Goal: Complete application form: Complete application form

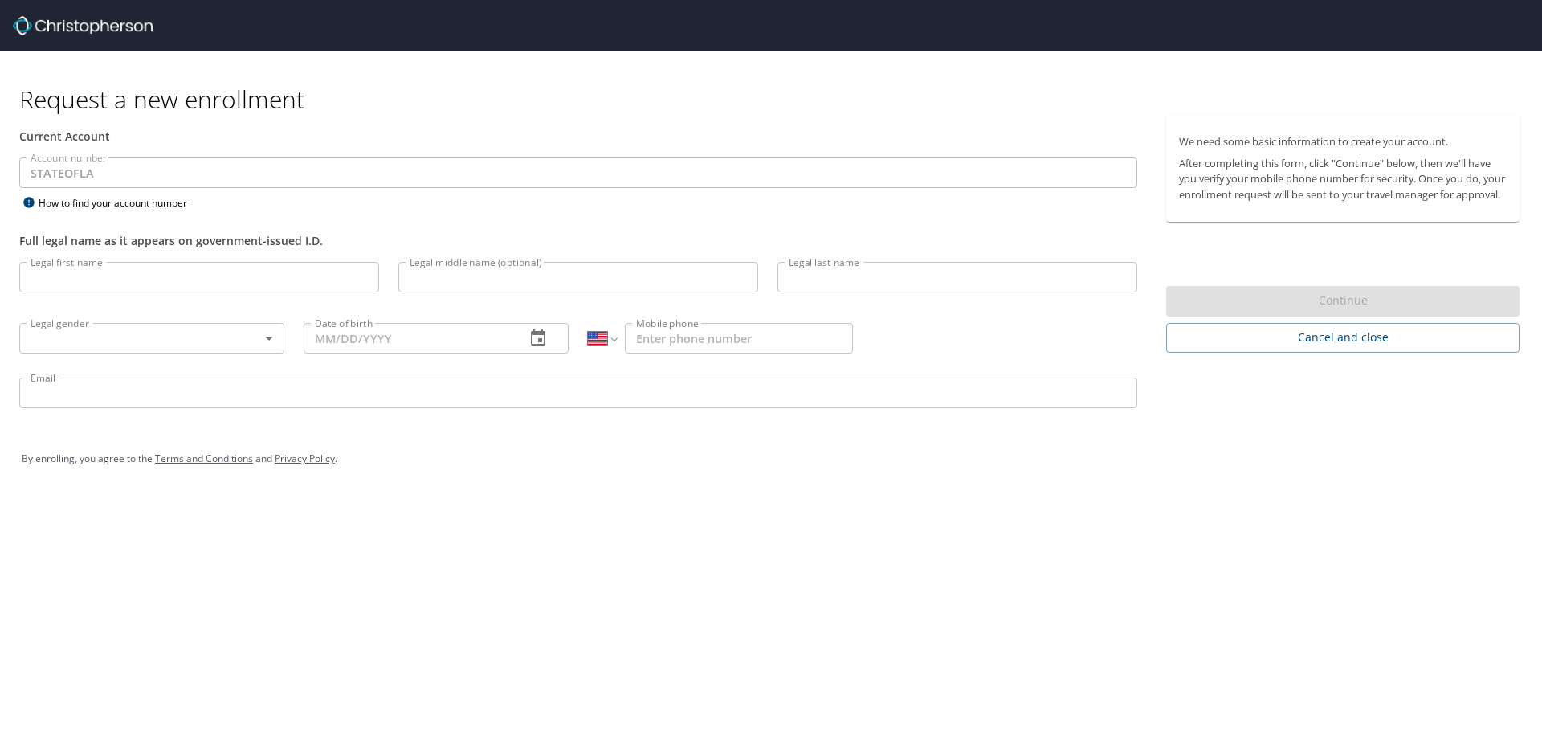
select select "US"
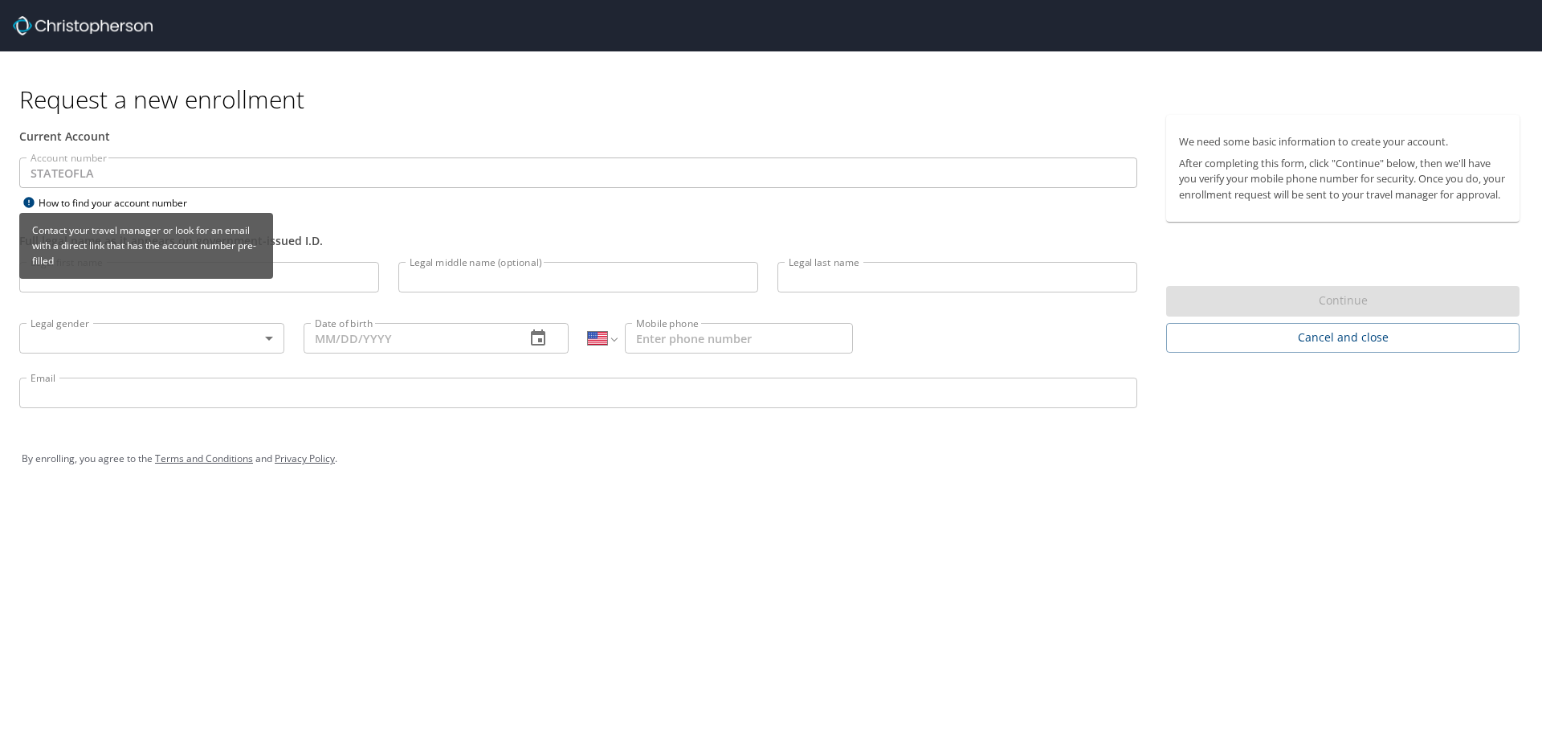
click at [97, 283] on div "Contact your travel manager or look for an email with a direct link that has th…" at bounding box center [146, 251] width 254 height 77
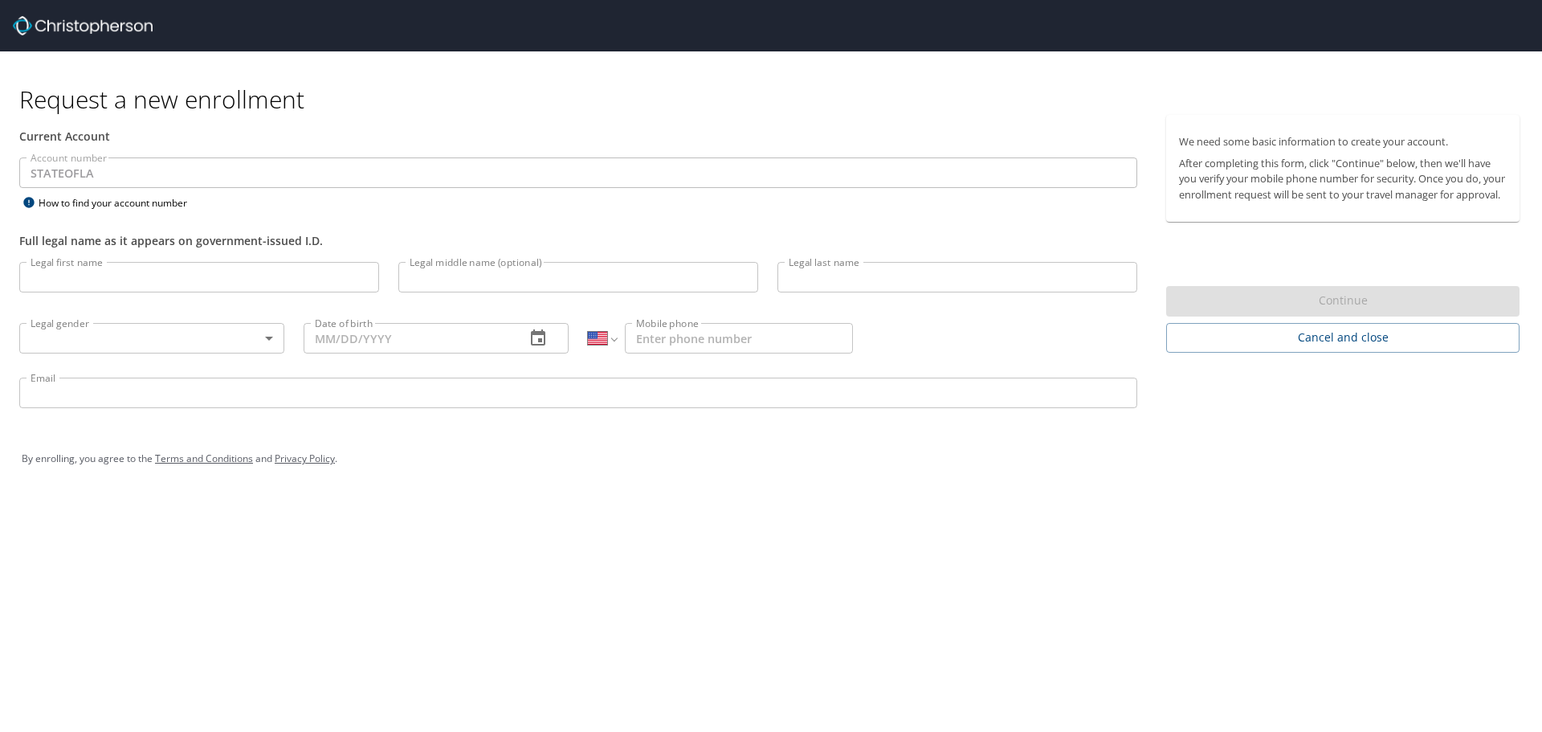
click at [314, 263] on input "Legal first name" at bounding box center [199, 277] width 360 height 31
type input "Caitlin"
type input "Rose"
type input "[PERSON_NAME]"
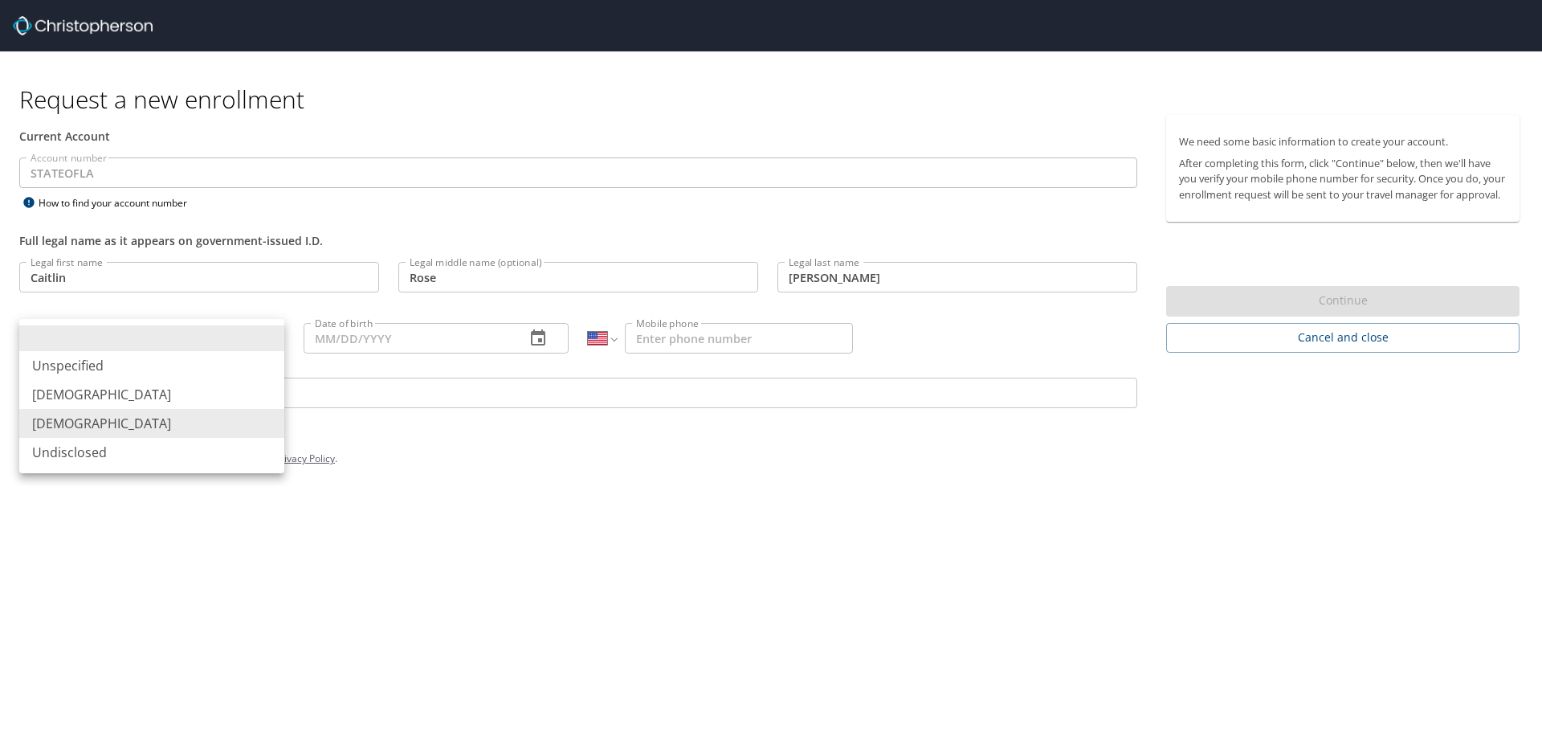
type input "[DEMOGRAPHIC_DATA]"
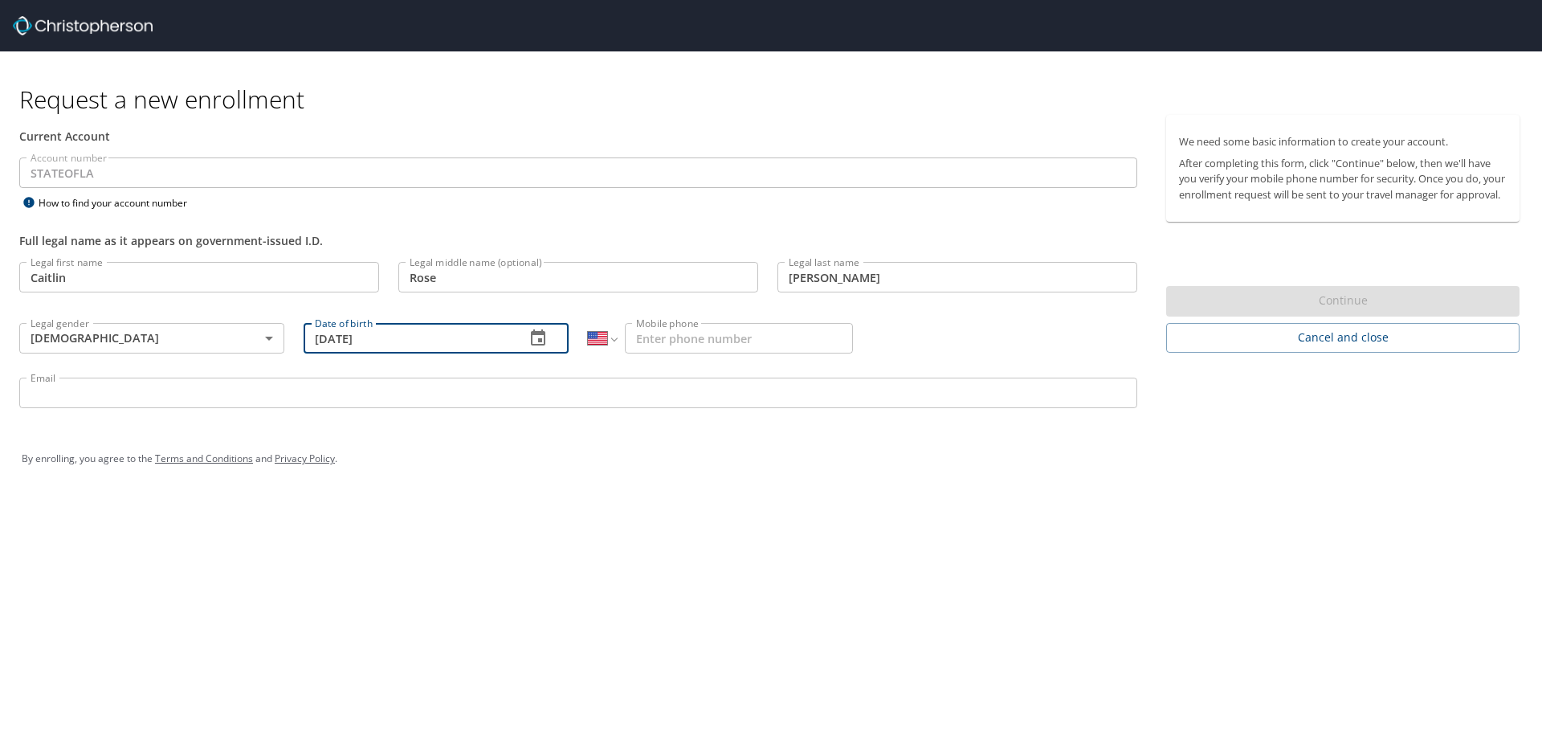
type input "[DATE]"
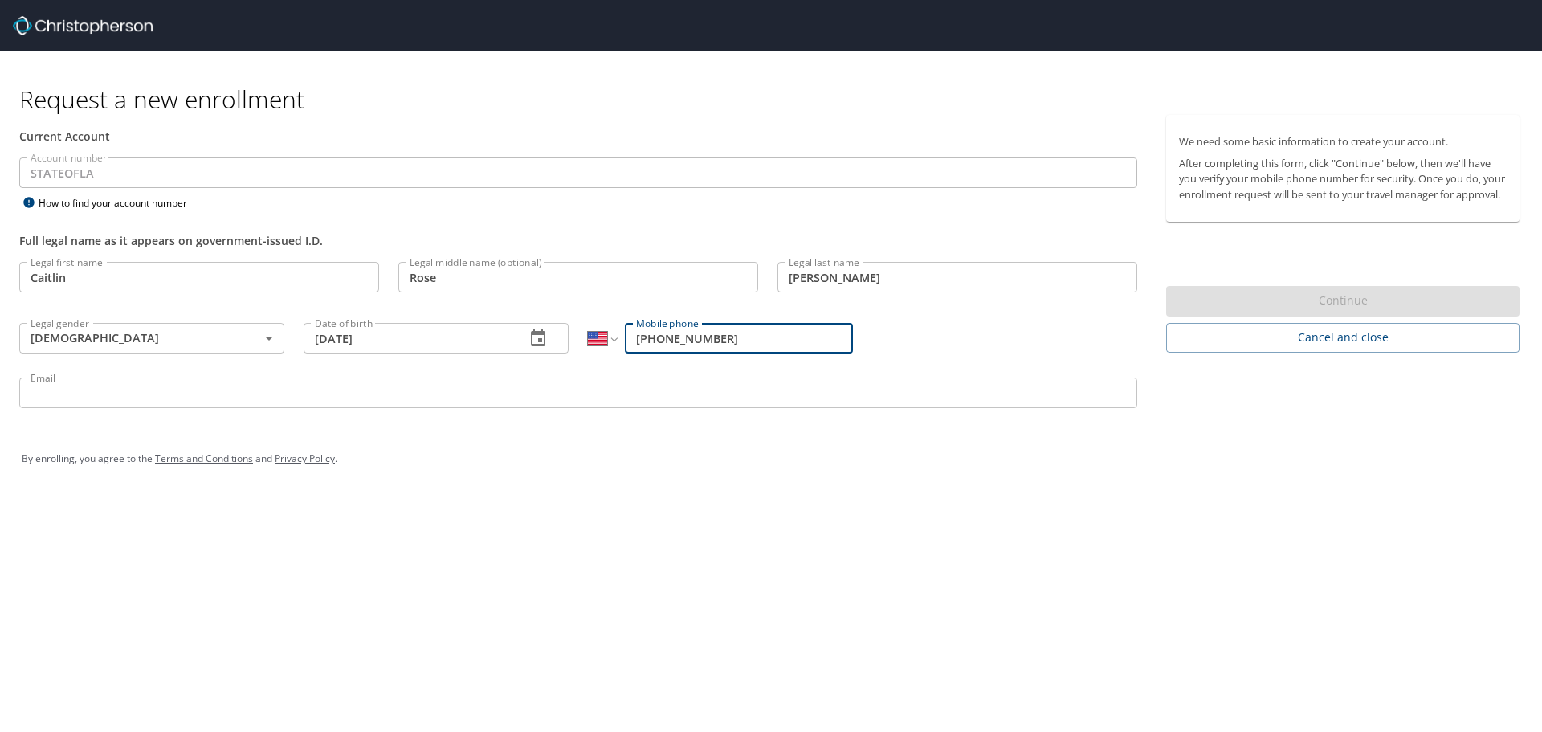
type input "[PHONE_NUMBER]"
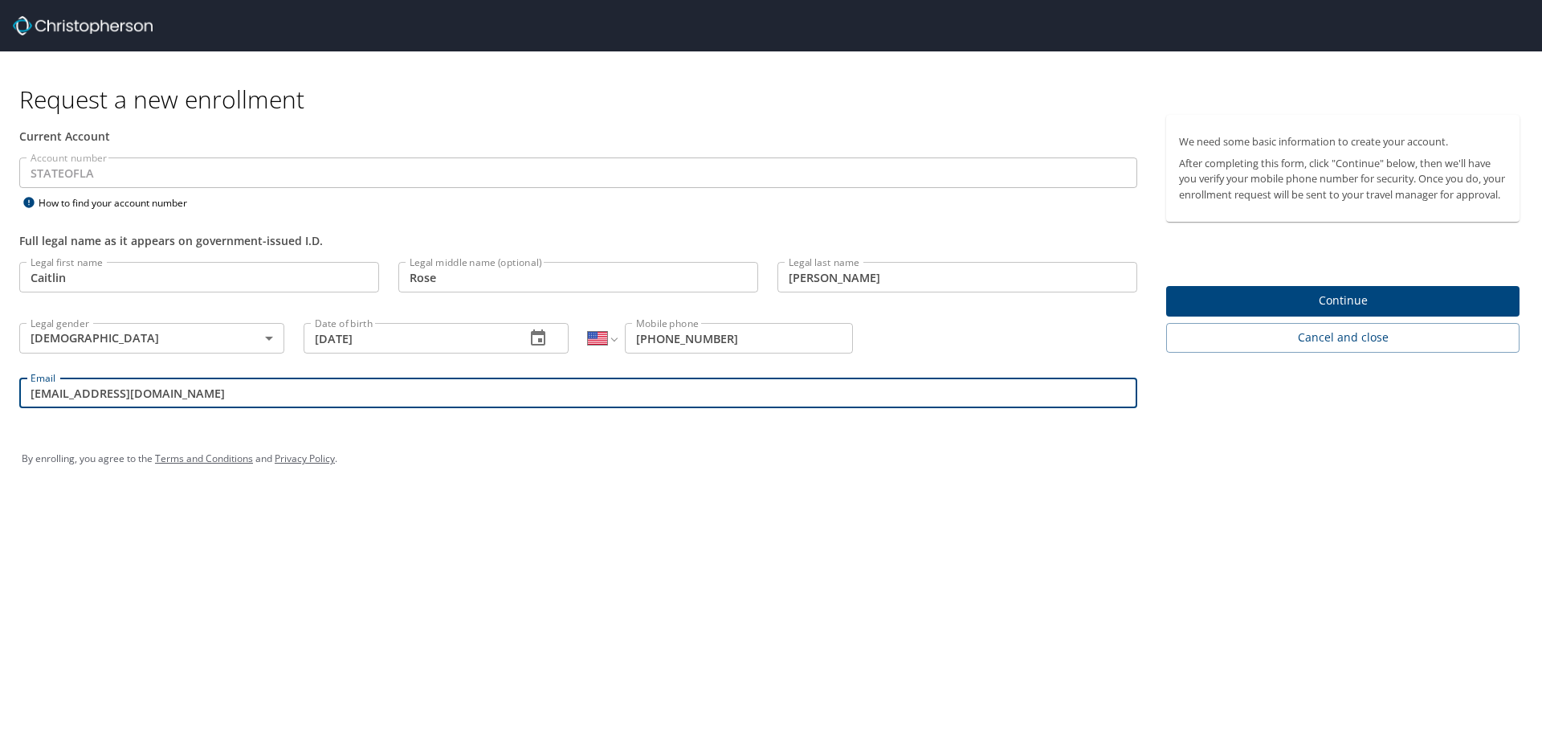
type input "[EMAIL_ADDRESS][DOMAIN_NAME]"
click at [1359, 311] on span "Continue" at bounding box center [1343, 301] width 328 height 20
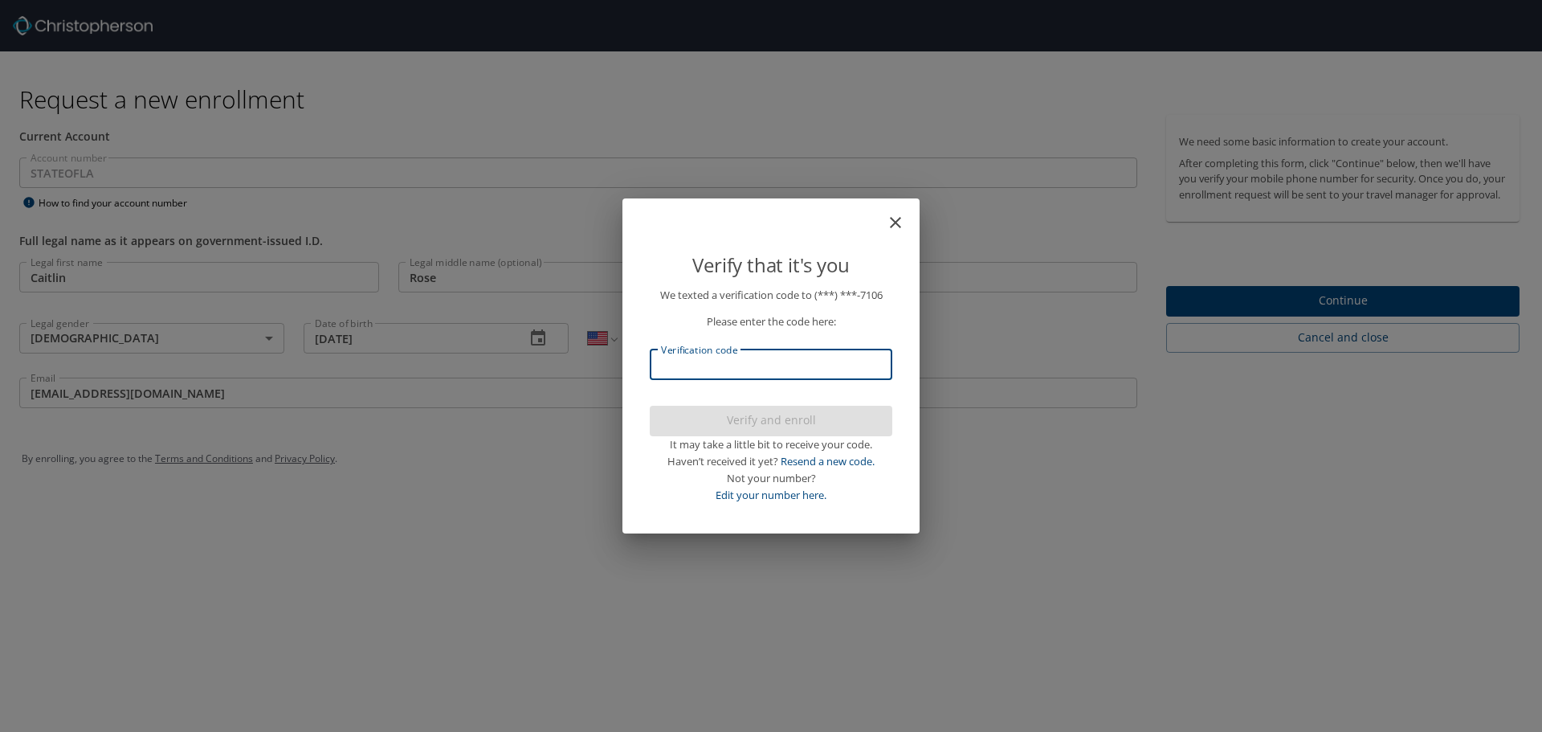
click at [862, 365] on input "Verification code" at bounding box center [771, 364] width 242 height 31
type input "339004"
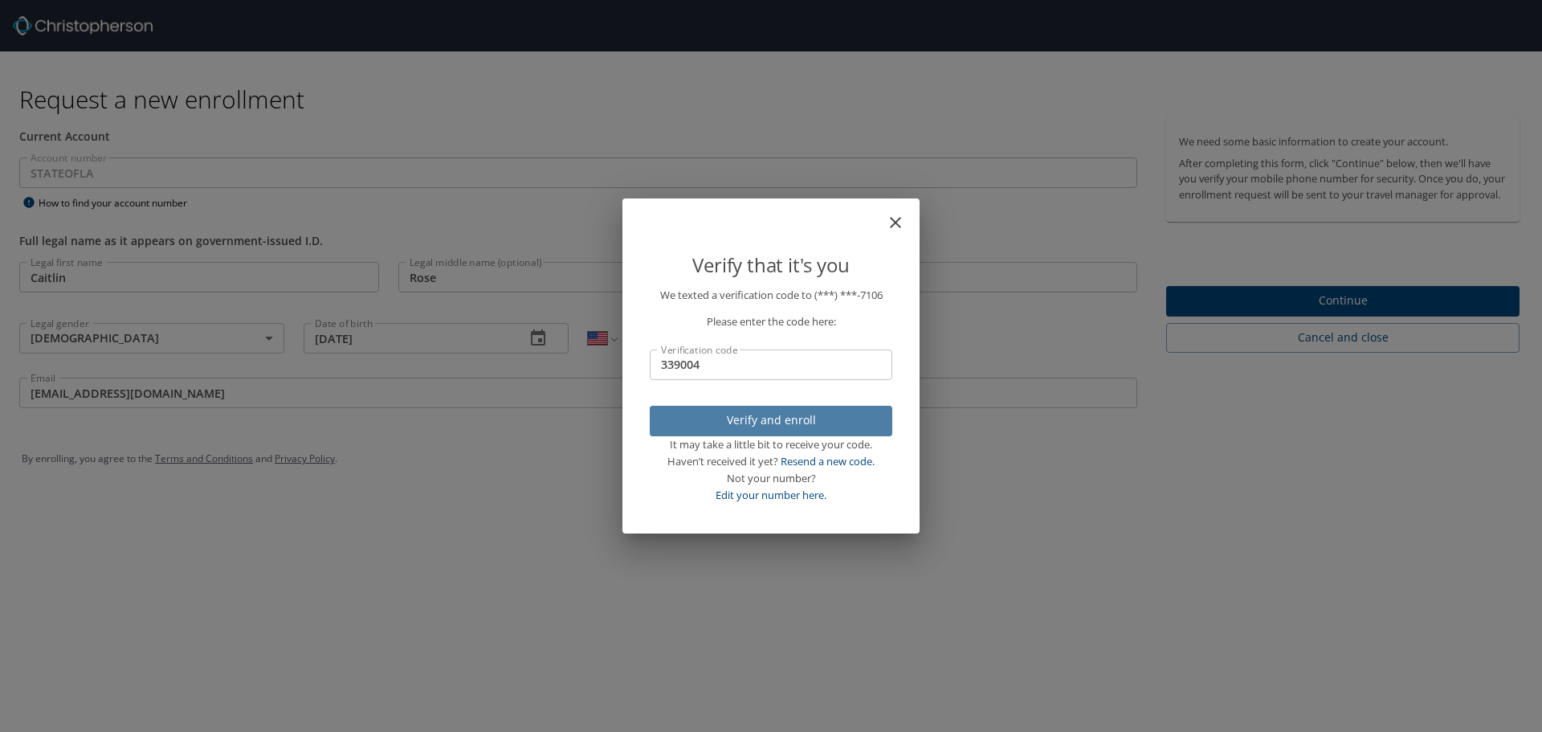
click at [878, 412] on span "Verify and enroll" at bounding box center [770, 420] width 217 height 20
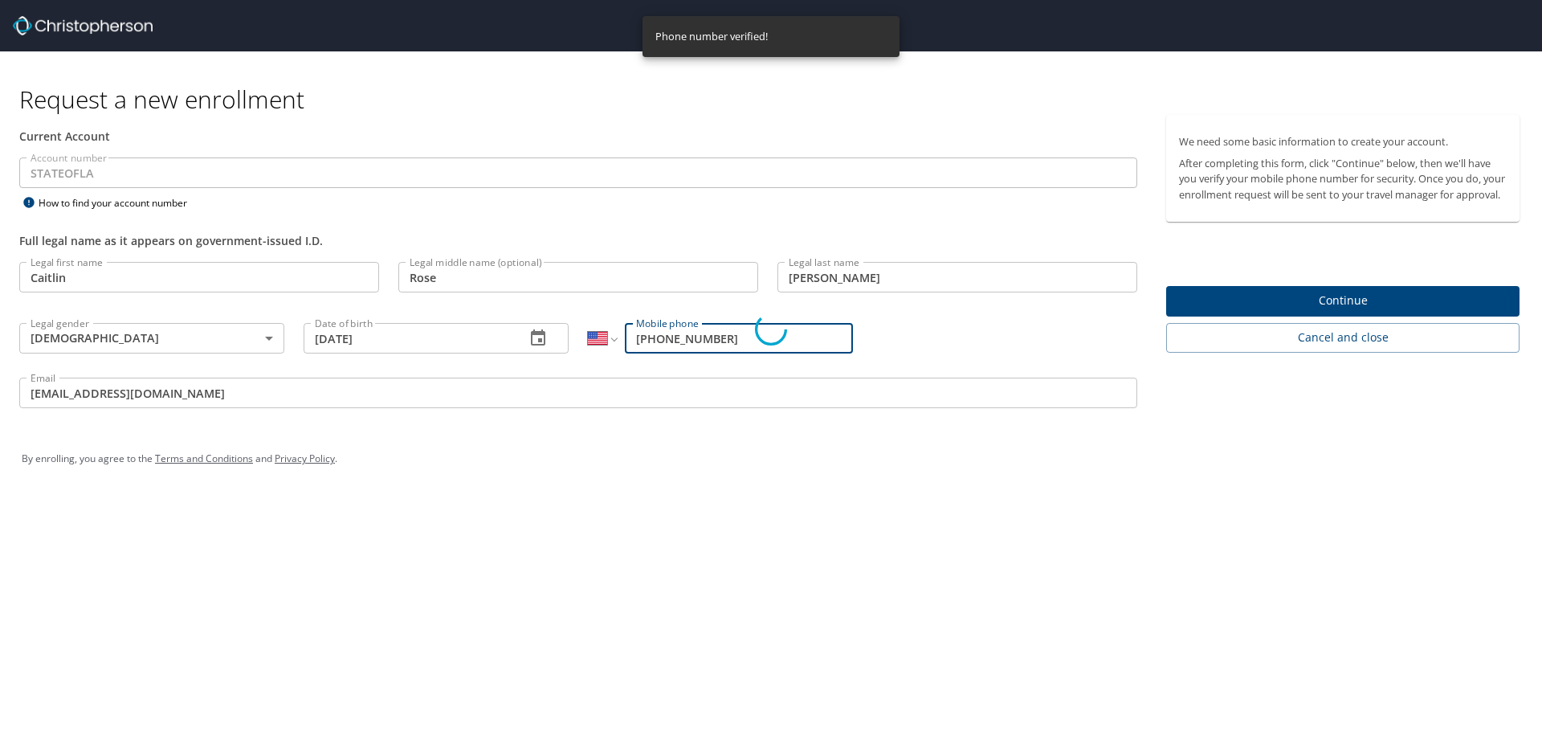
click at [860, 467] on link "Resend a new code." at bounding box center [827, 461] width 94 height 14
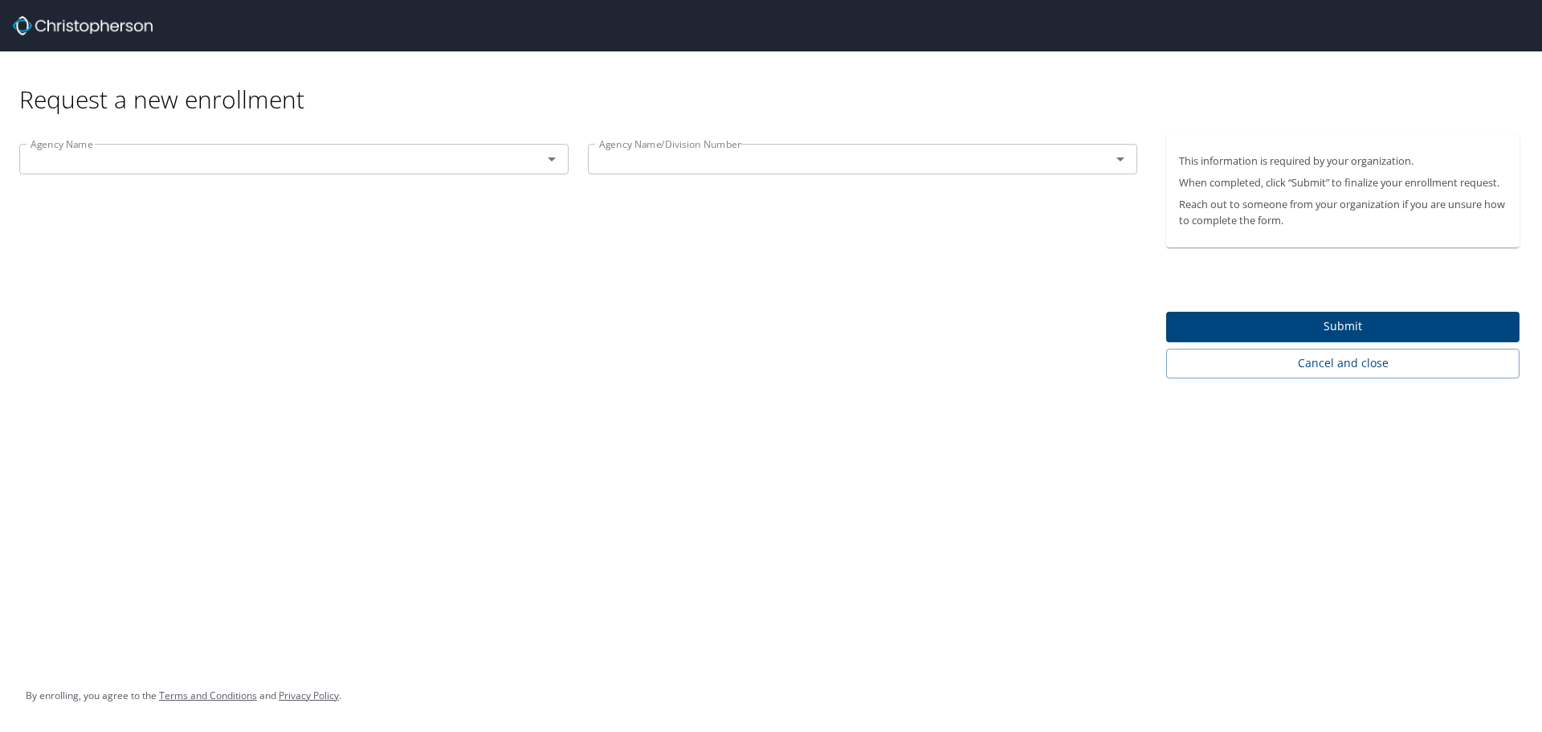
click at [395, 152] on input "text" at bounding box center [270, 159] width 492 height 21
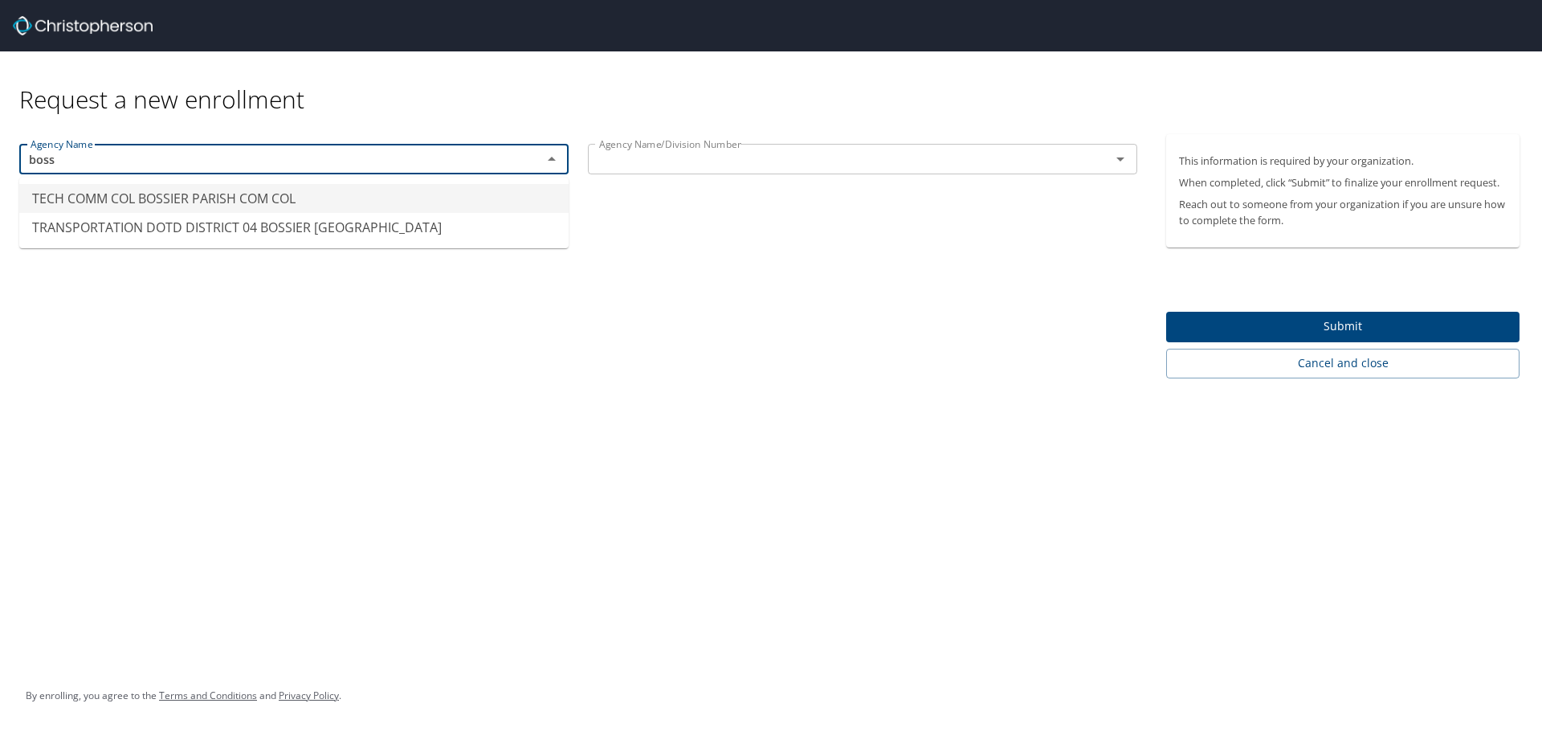
click at [366, 208] on li "TECH COMM COL BOSSIER PARISH COM COL" at bounding box center [293, 198] width 549 height 29
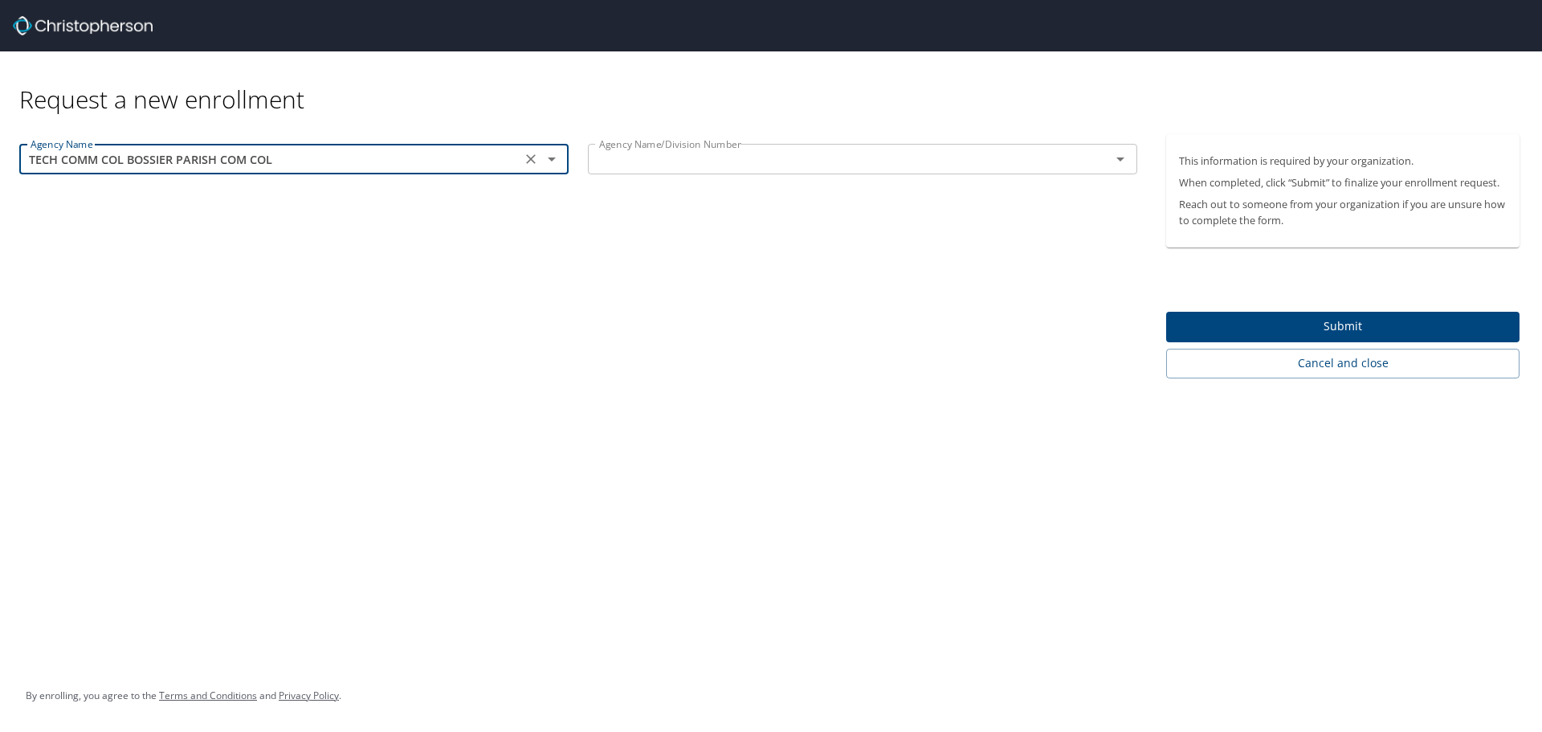
click at [760, 170] on div "Agency Name/Division Number" at bounding box center [862, 159] width 549 height 31
type input "TECH COMM COL BOSSIER PARISH COM COL"
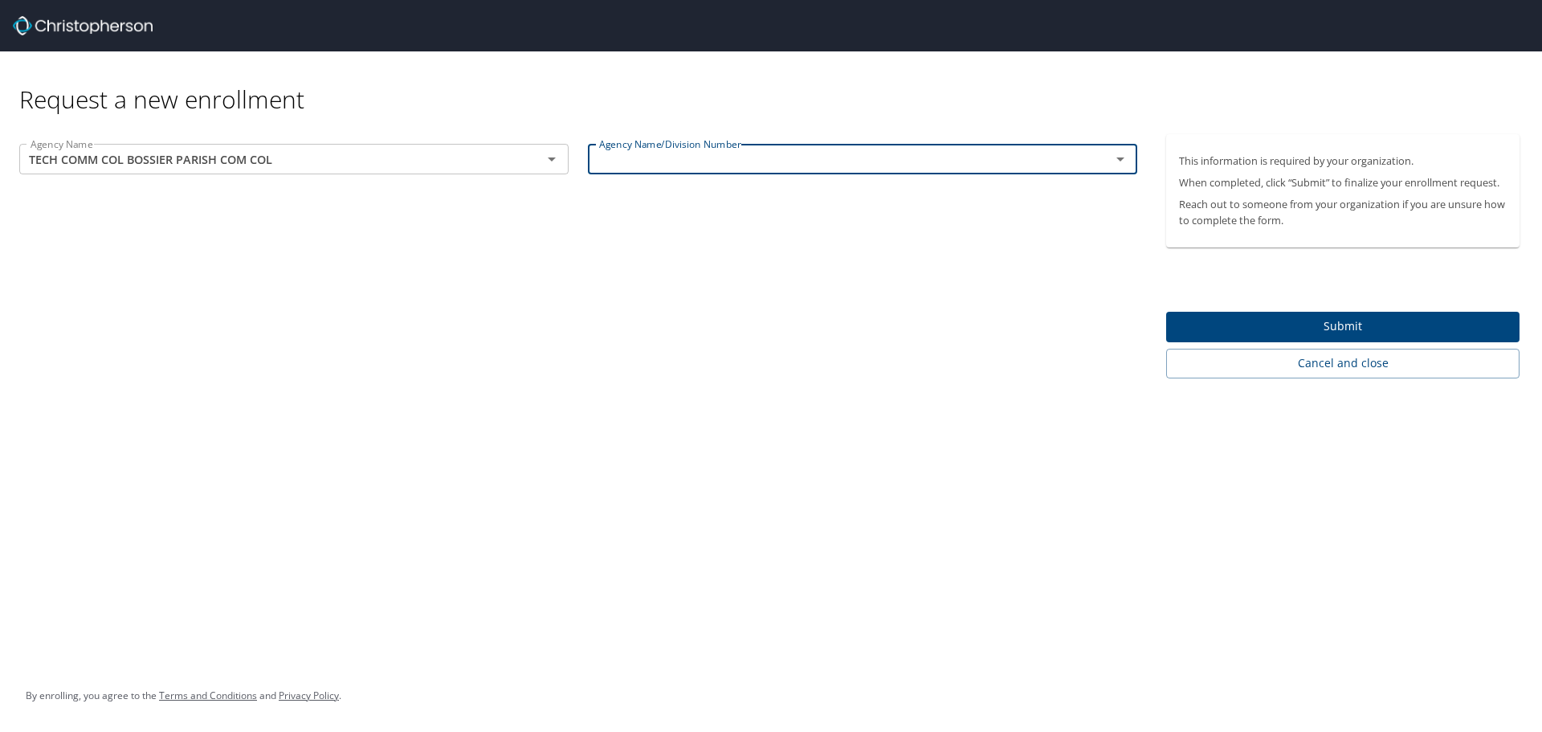
click at [1111, 164] on icon "Open" at bounding box center [1120, 158] width 19 height 19
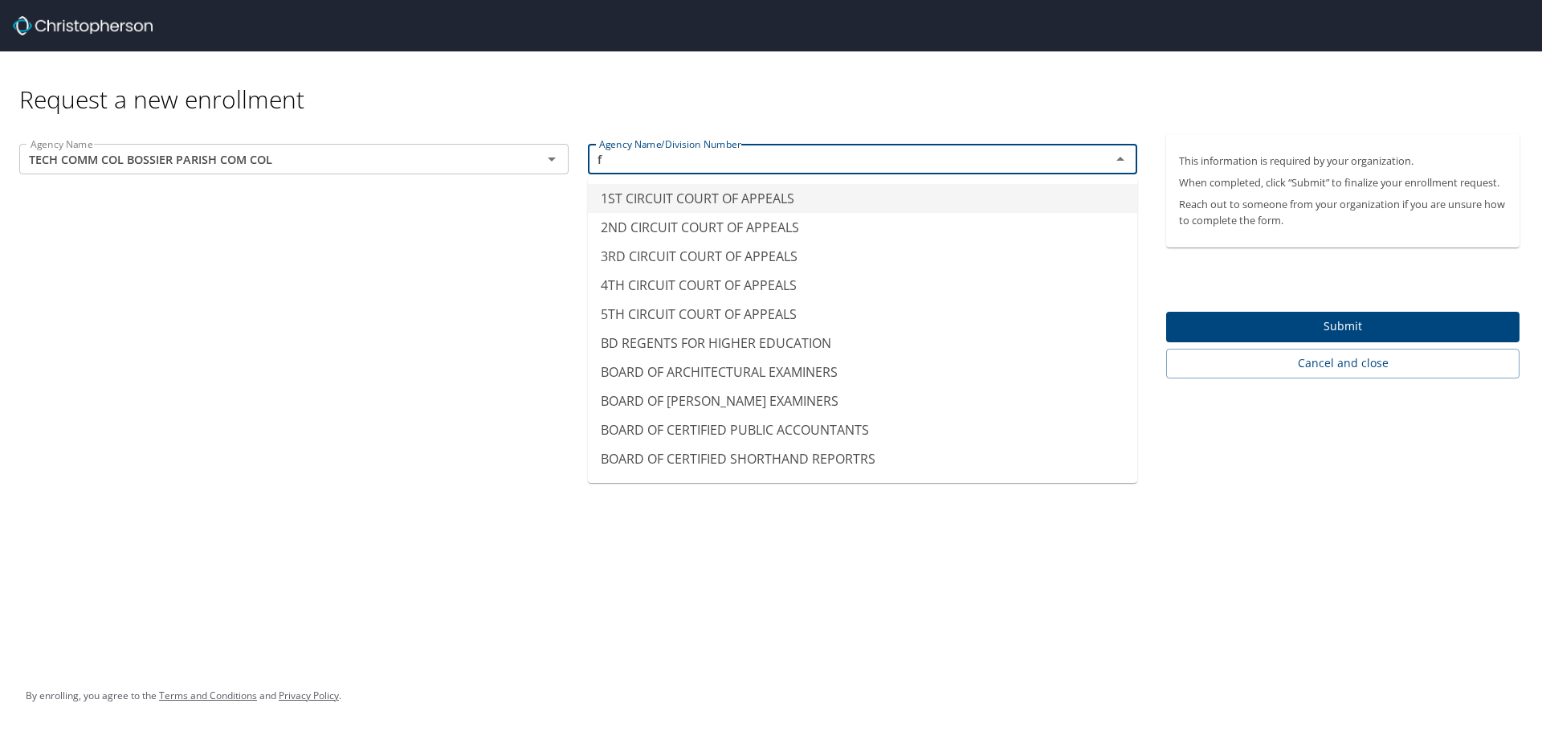
click at [1119, 163] on icon "Close" at bounding box center [1120, 158] width 19 height 19
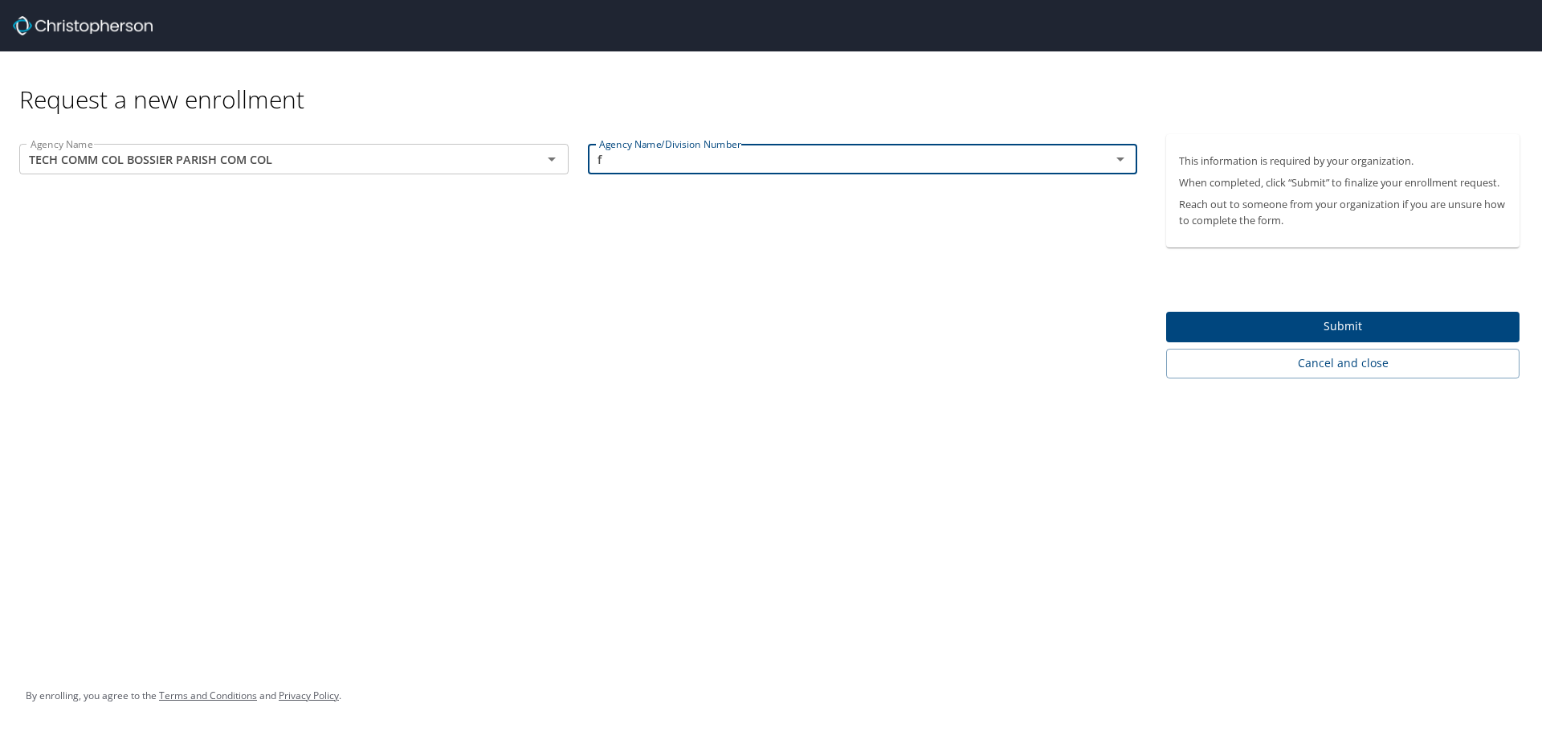
type input "f"
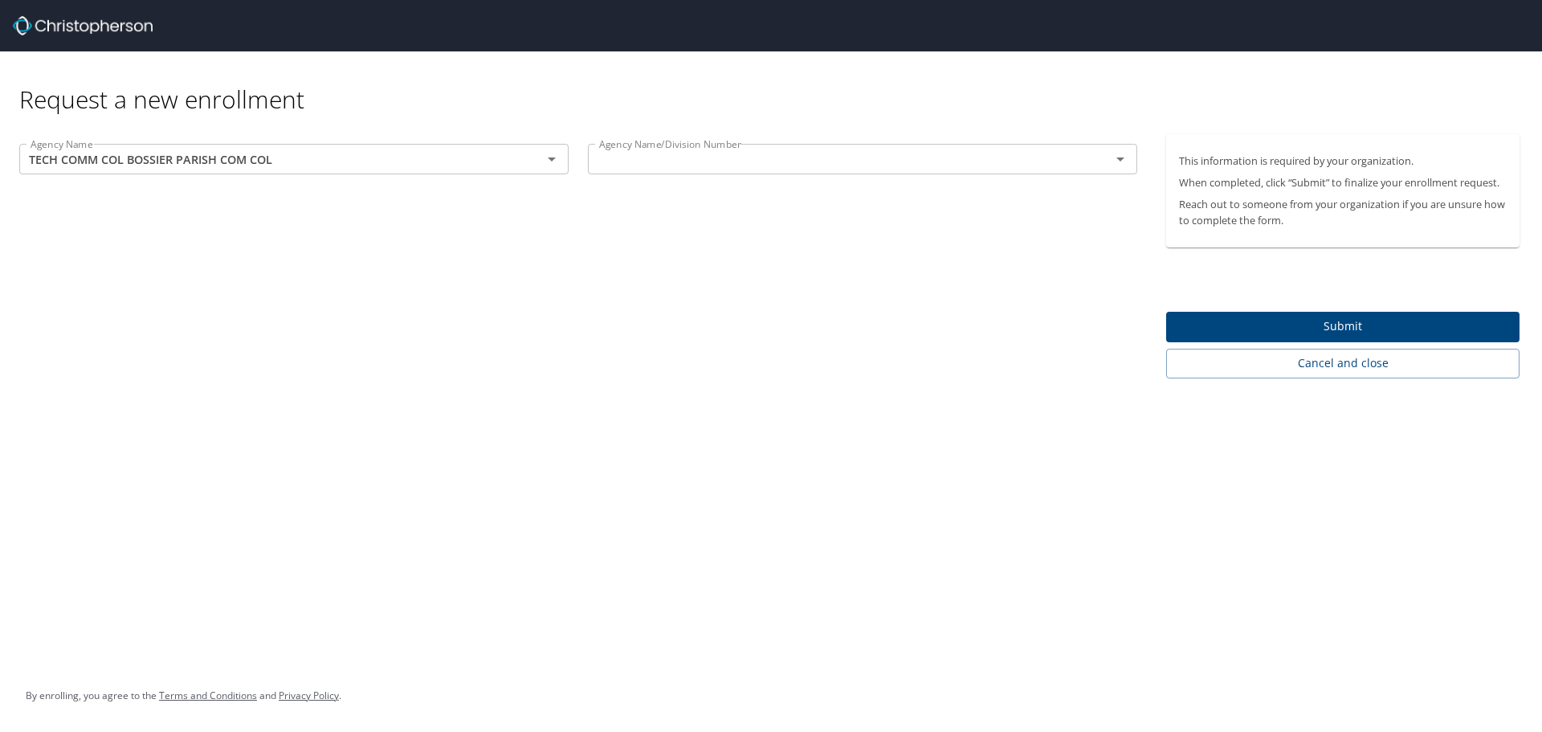
click at [1077, 167] on input "text" at bounding box center [839, 159] width 492 height 21
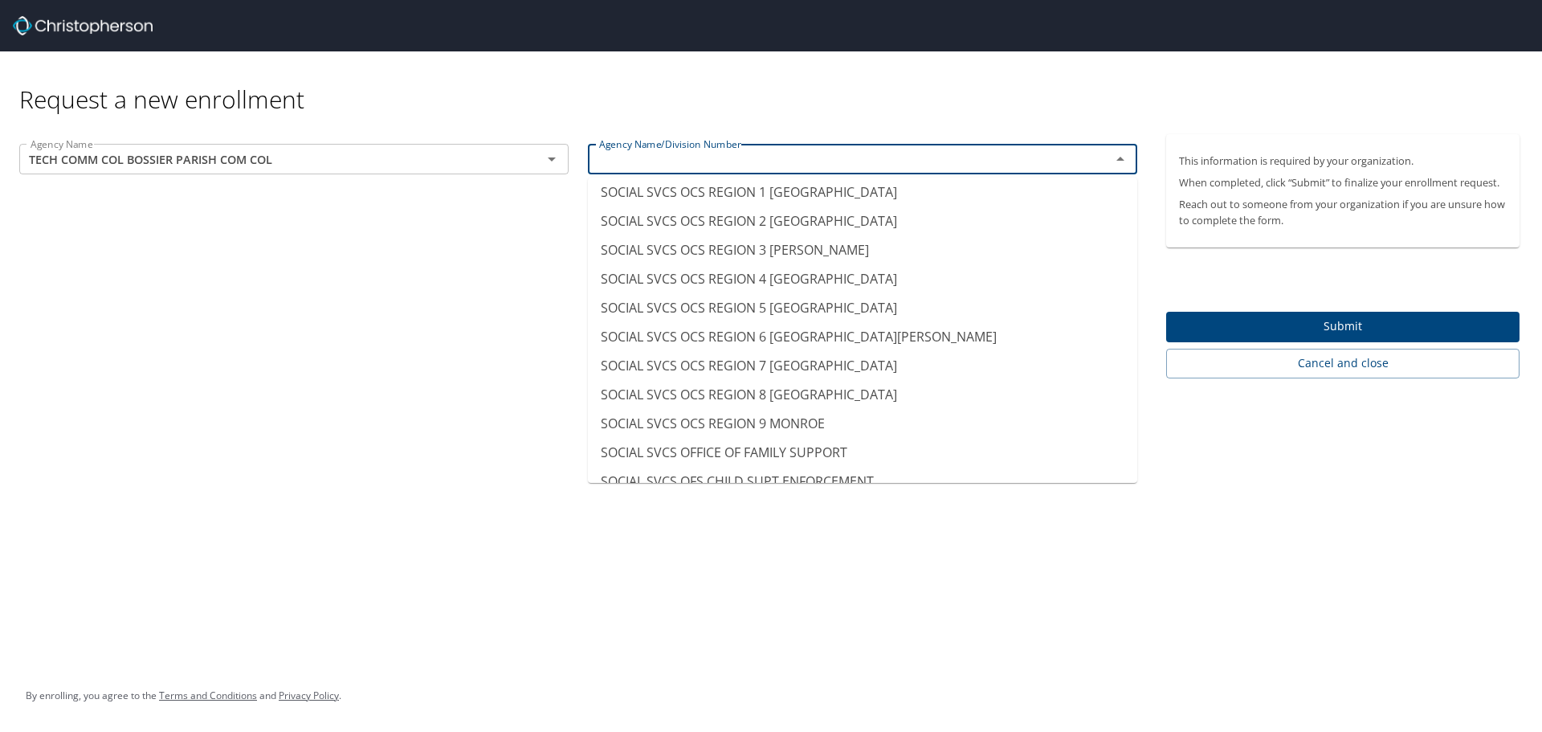
scroll to position [11964, 0]
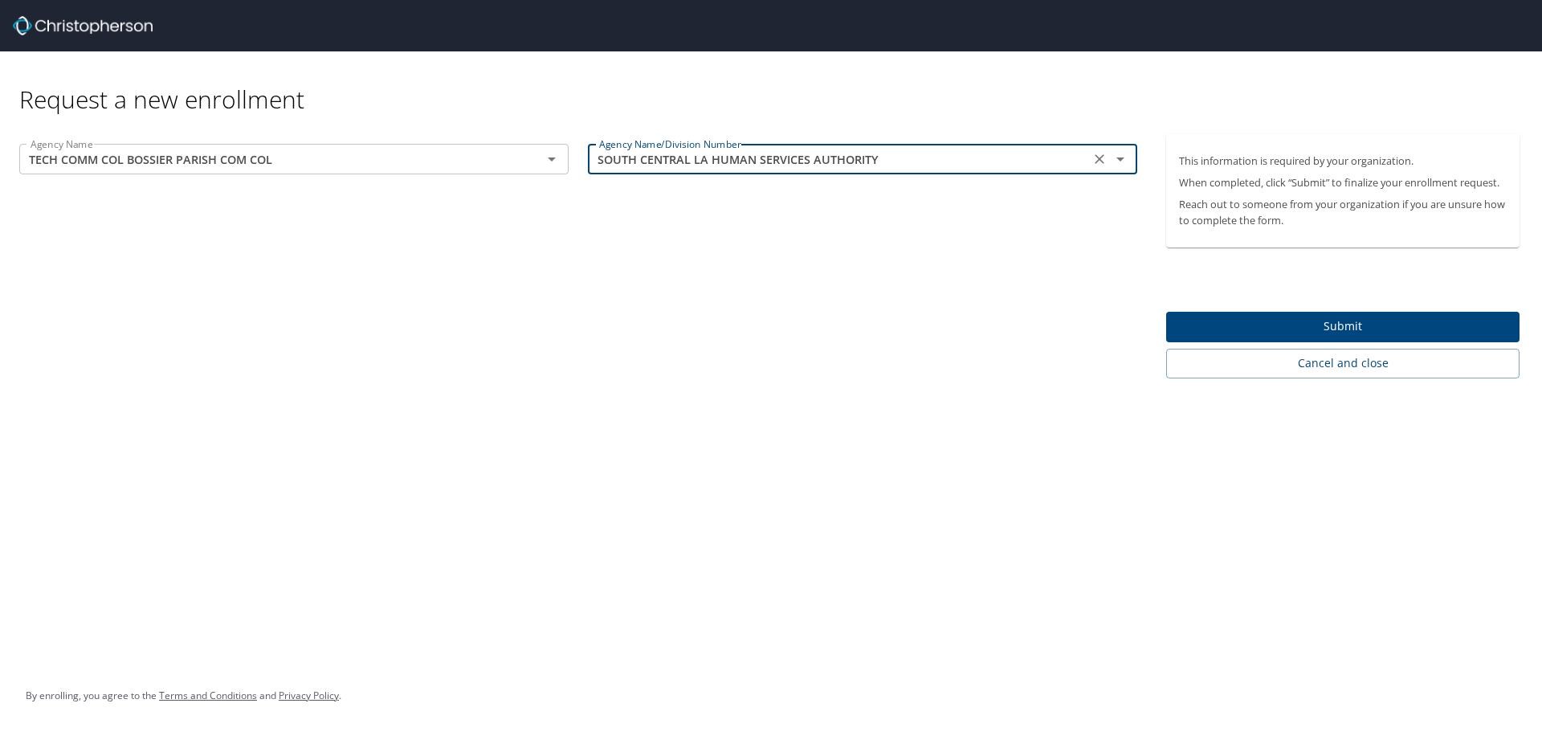
click at [1122, 155] on icon "Open" at bounding box center [1120, 158] width 19 height 19
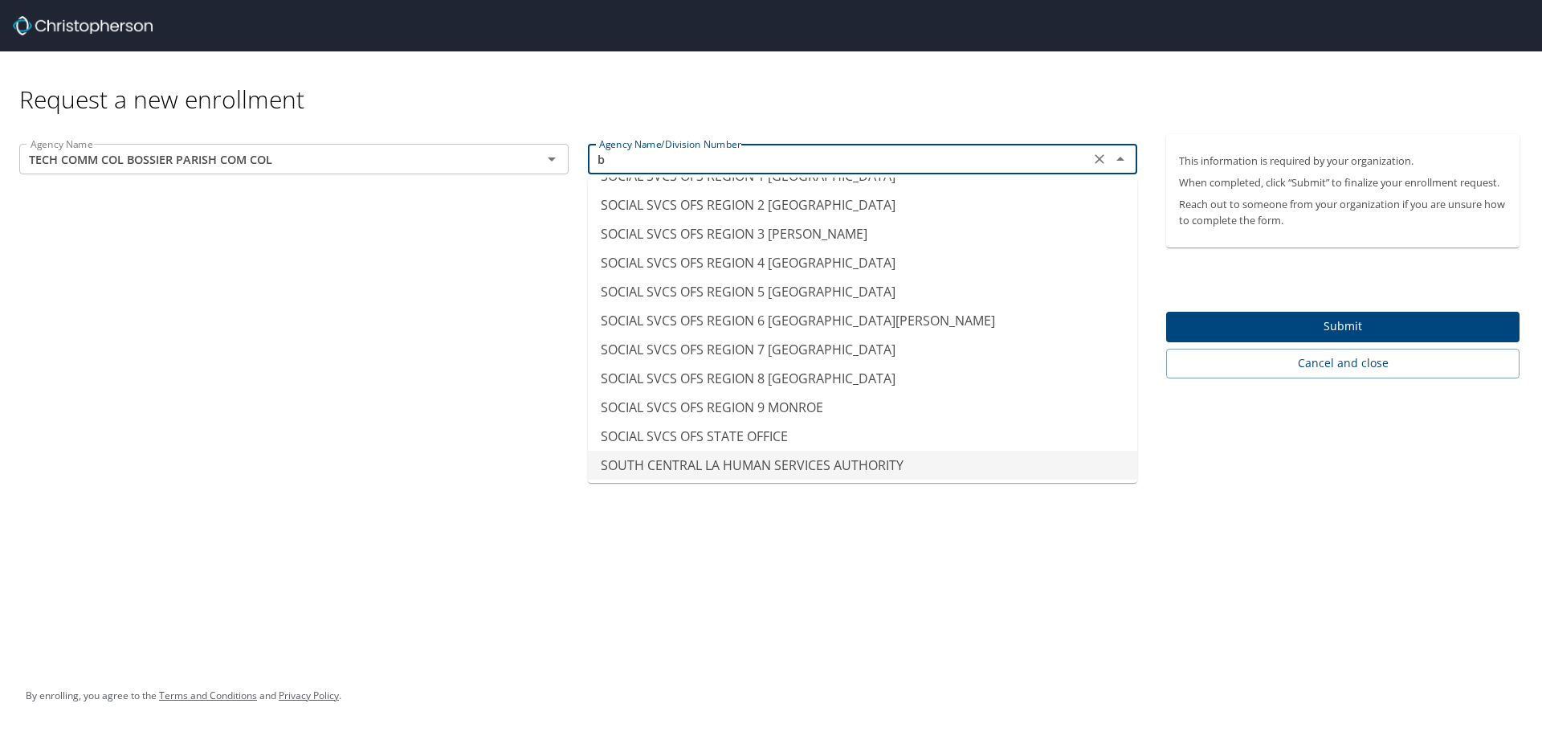
scroll to position [10, 0]
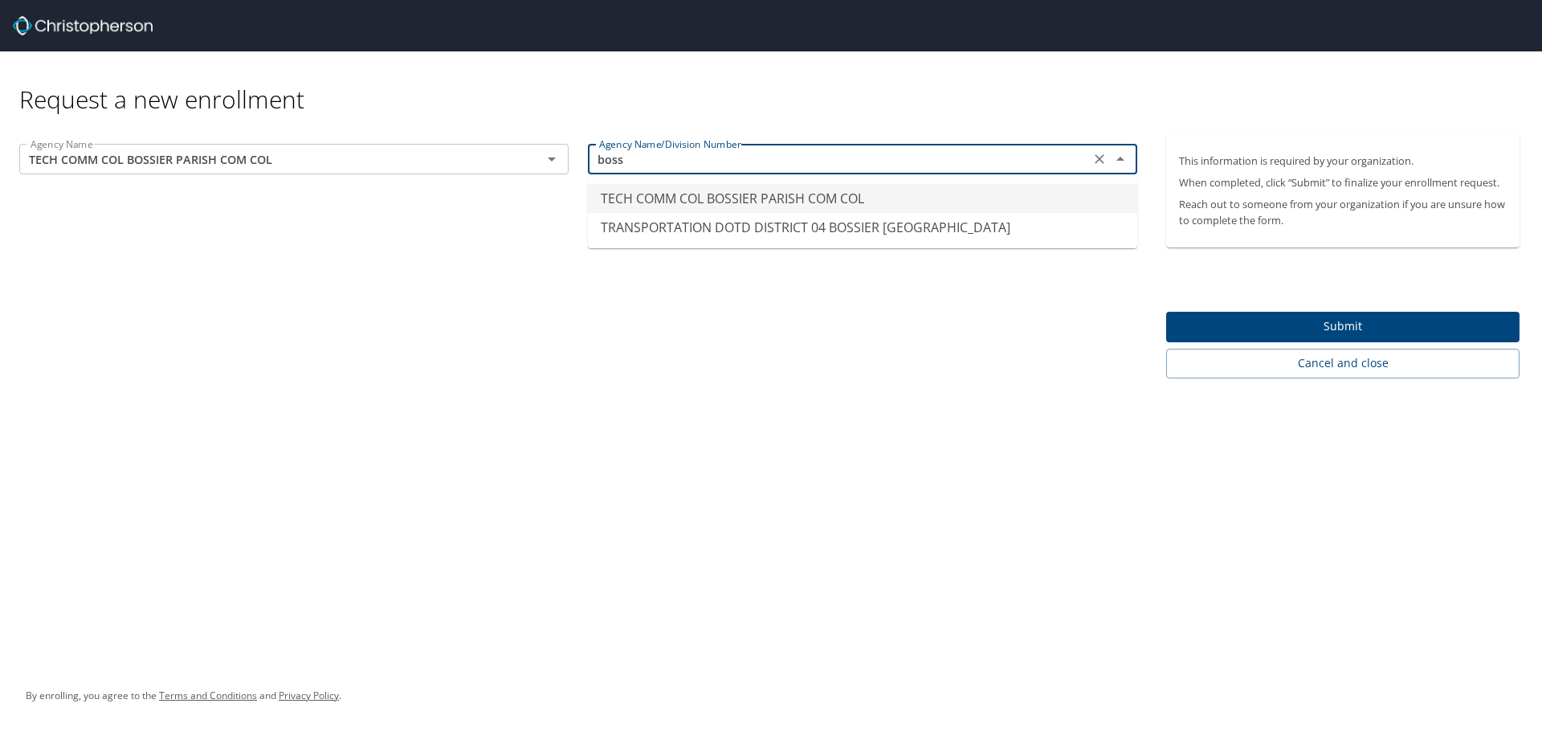
click at [738, 200] on li "TECH COMM COL BOSSIER PARISH COM COL" at bounding box center [862, 198] width 549 height 29
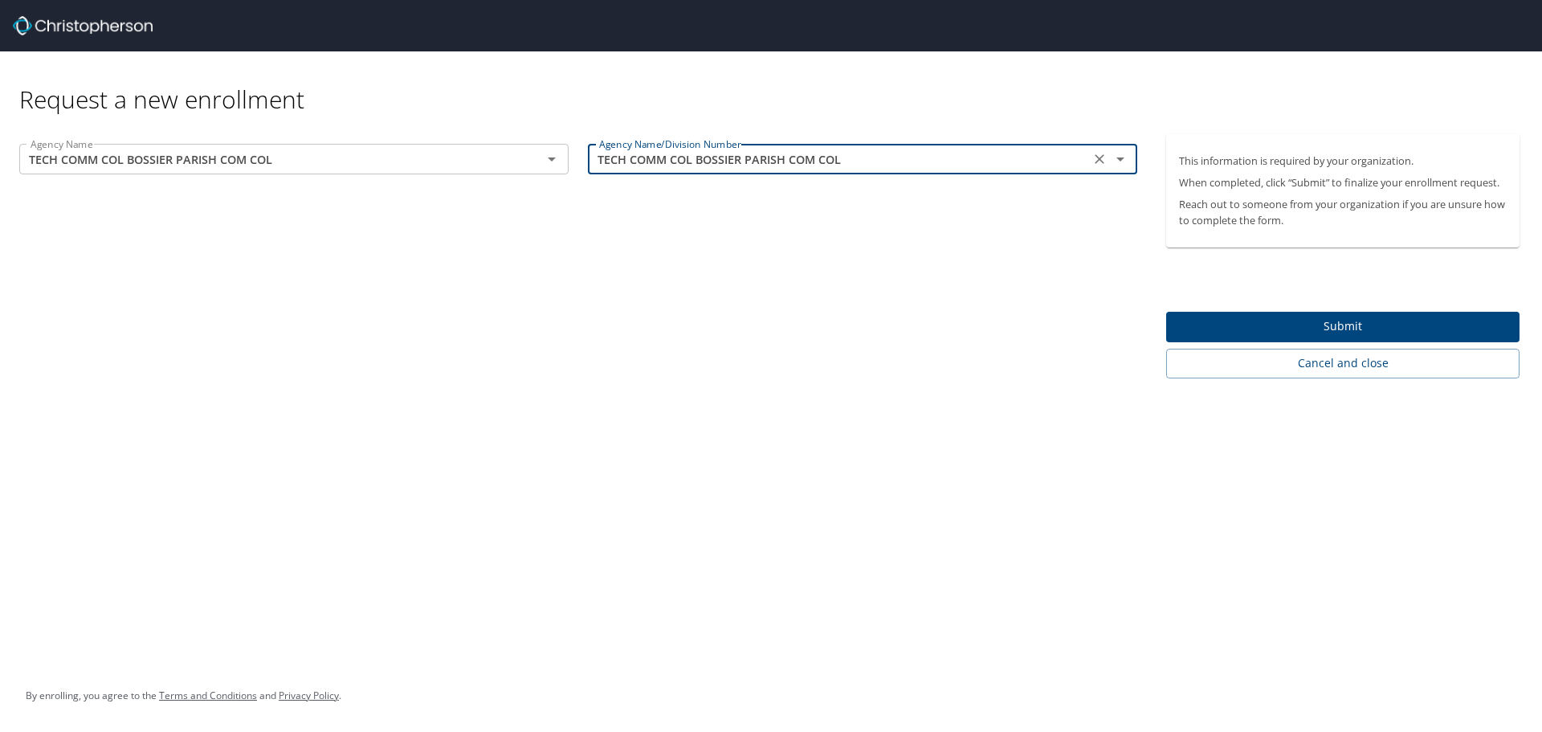
type input "TECH COMM COL BOSSIER PARISH COM COL"
click at [1419, 322] on span "Submit" at bounding box center [1343, 326] width 328 height 20
